Goal: Task Accomplishment & Management: Manage account settings

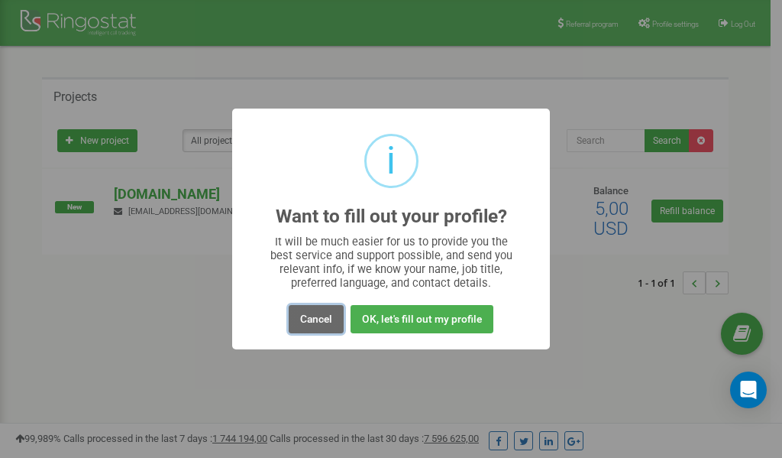
click at [312, 320] on button "Cancel" at bounding box center [316, 319] width 55 height 28
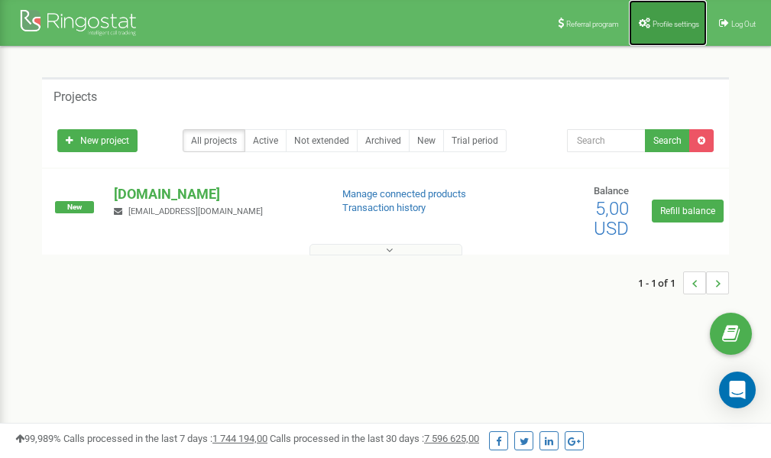
click at [667, 21] on span "Profile settings" at bounding box center [675, 24] width 47 height 8
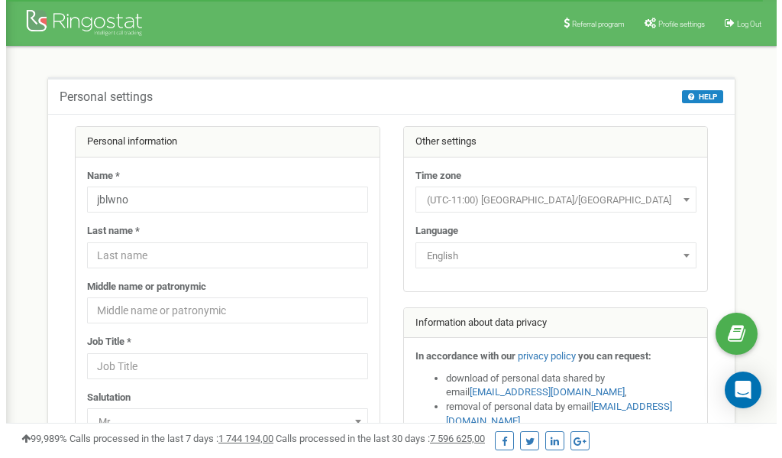
scroll to position [76, 0]
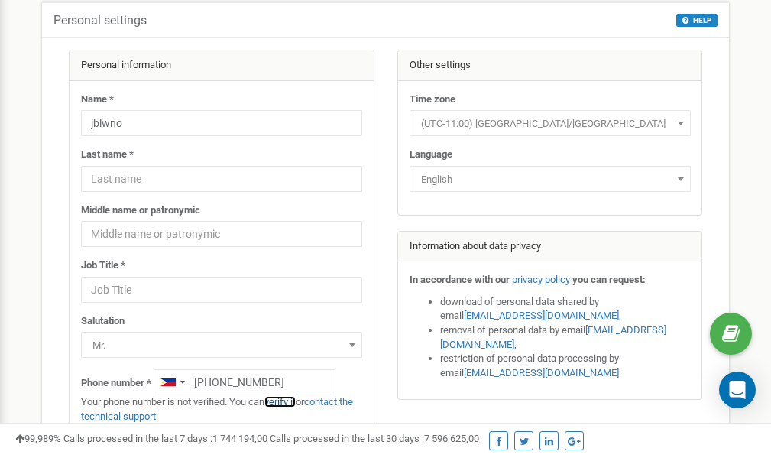
click at [287, 401] on link "verify it" at bounding box center [279, 401] width 31 height 11
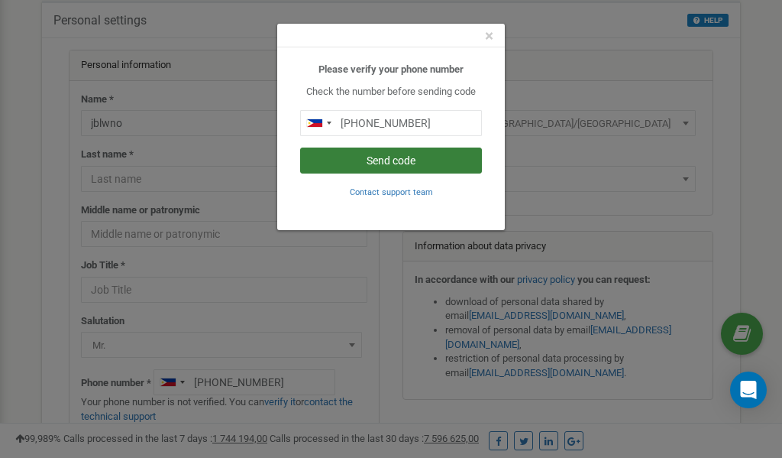
click at [396, 157] on button "Send code" at bounding box center [391, 160] width 182 height 26
